Goal: Task Accomplishment & Management: Manage account settings

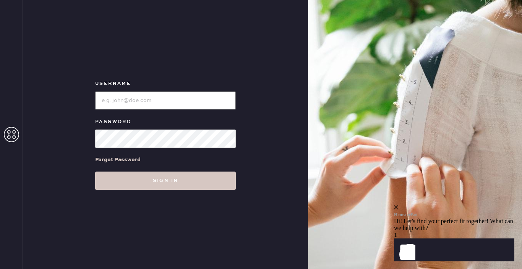
click at [197, 97] on input "loginName" at bounding box center [165, 100] width 140 height 18
type input "SJMINNECI@GMAIL.COM"
click at [95, 171] on button "Sign in" at bounding box center [165, 180] width 140 height 18
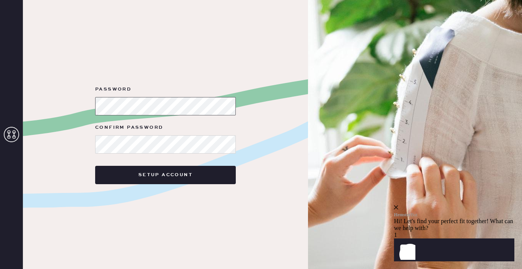
click at [27, 95] on div "Password Confirm Password Setup Account" at bounding box center [165, 134] width 285 height 269
click at [54, 100] on div "Password Confirm Password Setup Account" at bounding box center [165, 134] width 285 height 269
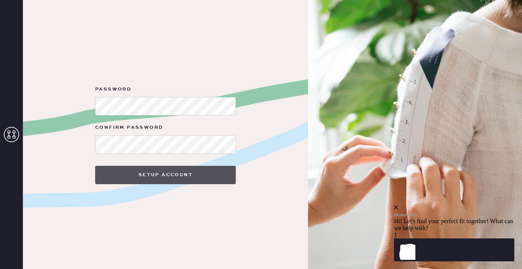
click at [185, 179] on button "Setup Account" at bounding box center [165, 175] width 140 height 18
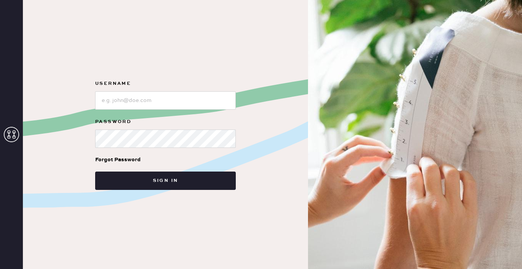
click at [175, 112] on form "Username Password Forgot Password Sign in" at bounding box center [165, 134] width 153 height 111
click at [169, 102] on input "loginName" at bounding box center [165, 100] width 140 height 18
type input "sjminneci@gmail.com"
click at [95, 171] on button "Sign in" at bounding box center [165, 180] width 140 height 18
